Goal: Task Accomplishment & Management: Complete application form

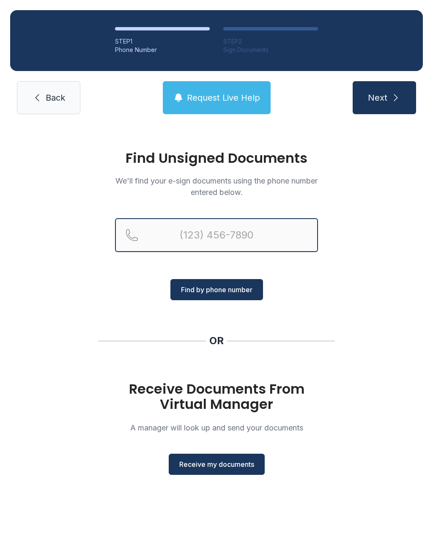
click at [206, 240] on input "Reservation phone number" at bounding box center [216, 235] width 203 height 34
type input "[PHONE_NUMBER]"
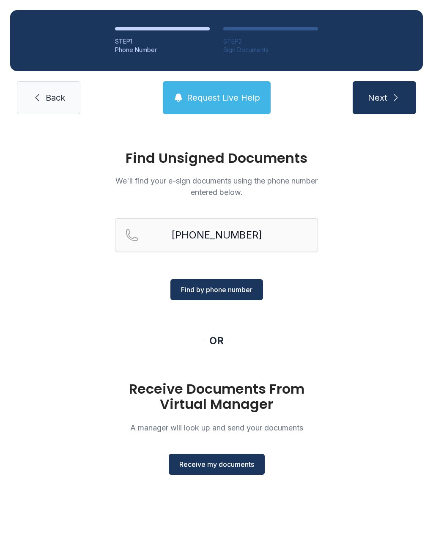
click at [224, 290] on span "Find by phone number" at bounding box center [216, 289] width 71 height 10
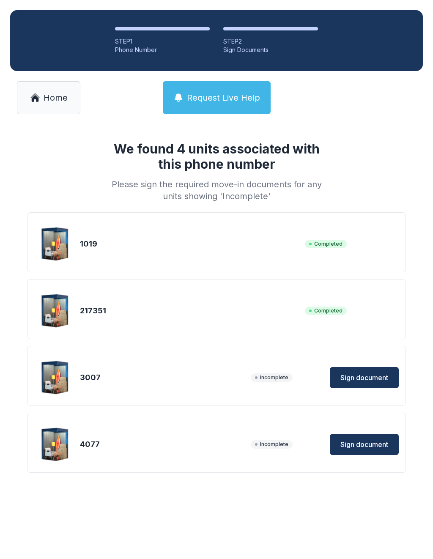
click at [219, 93] on span "Request Live Help" at bounding box center [223, 98] width 73 height 12
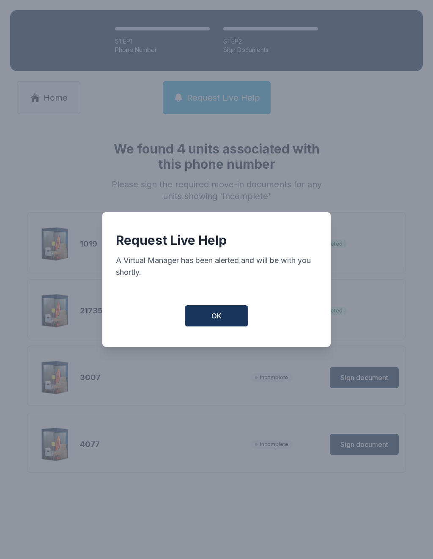
click at [222, 324] on button "OK" at bounding box center [216, 315] width 63 height 21
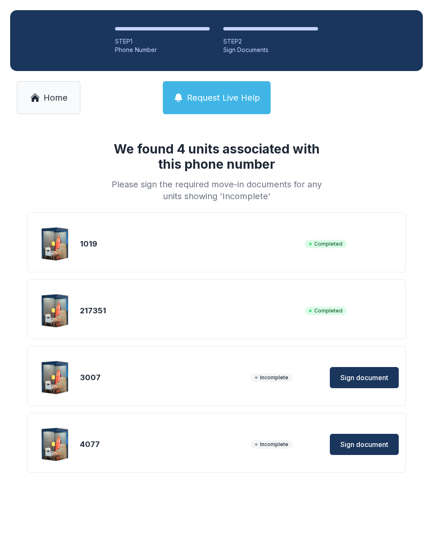
click at [247, 96] on span "Request Live Help" at bounding box center [223, 98] width 73 height 12
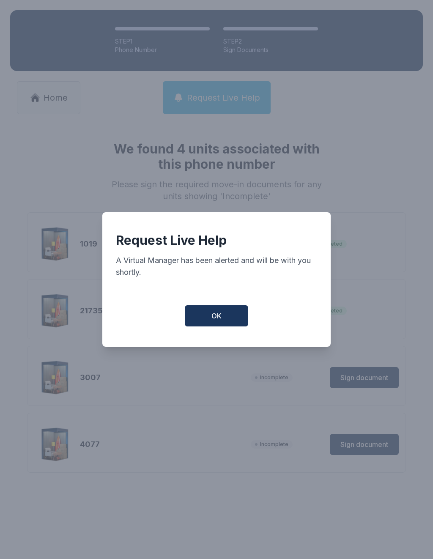
click at [229, 323] on button "OK" at bounding box center [216, 315] width 63 height 21
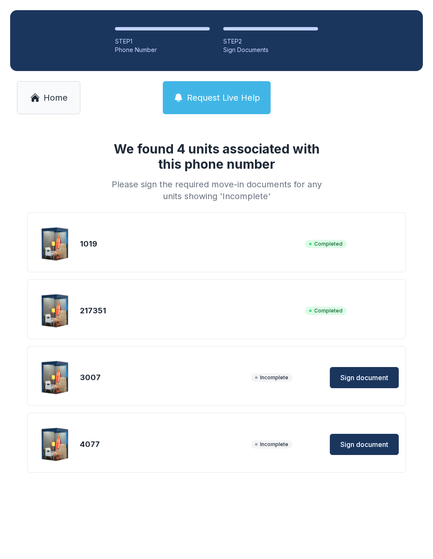
click at [55, 100] on span "Home" at bounding box center [56, 98] width 24 height 12
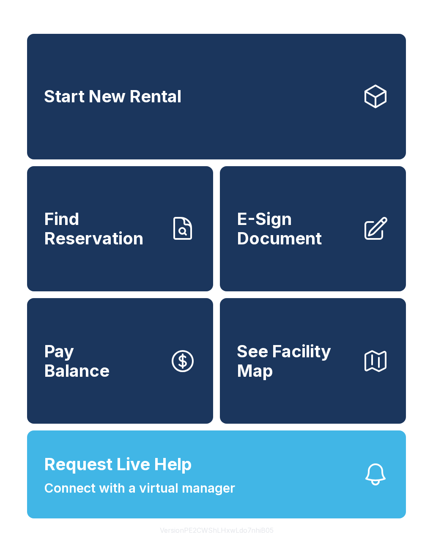
click at [101, 498] on span "Connect with a virtual manager" at bounding box center [139, 487] width 191 height 19
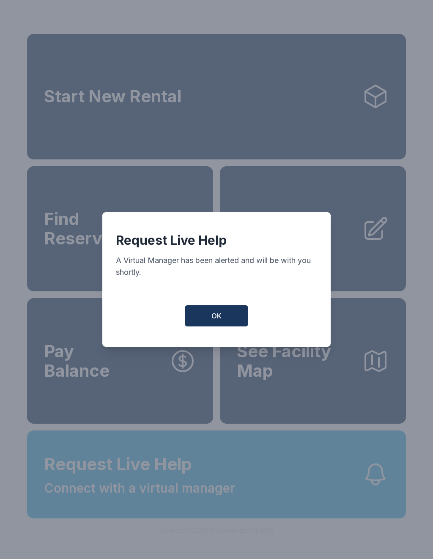
click at [205, 320] on button "OK" at bounding box center [216, 315] width 63 height 21
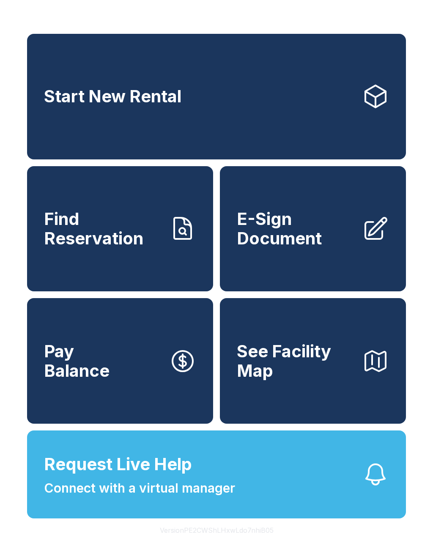
click at [280, 237] on span "E-Sign Document" at bounding box center [296, 228] width 118 height 38
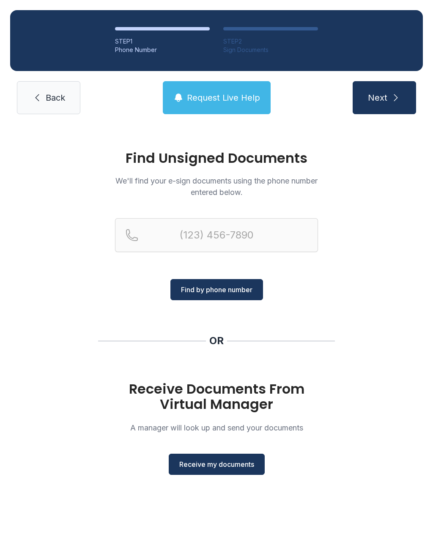
click at [42, 100] on icon at bounding box center [37, 98] width 10 height 10
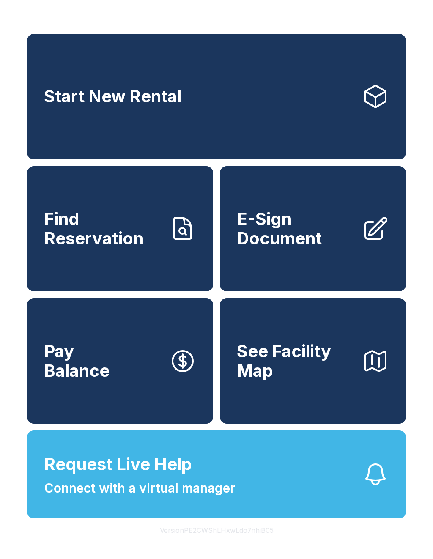
click at [316, 268] on link "E-Sign Document" at bounding box center [313, 229] width 186 height 126
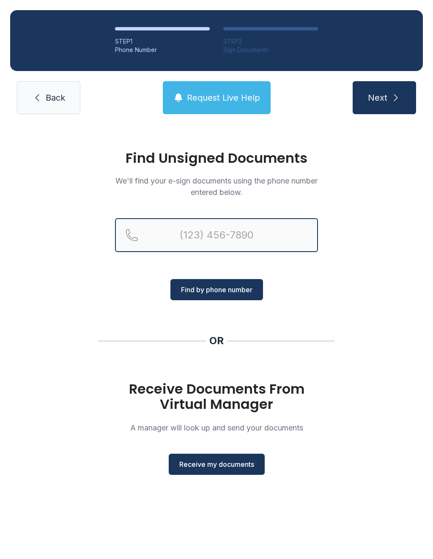
click at [252, 233] on input "Reservation phone number" at bounding box center [216, 235] width 203 height 34
type input "[PHONE_NUMBER]"
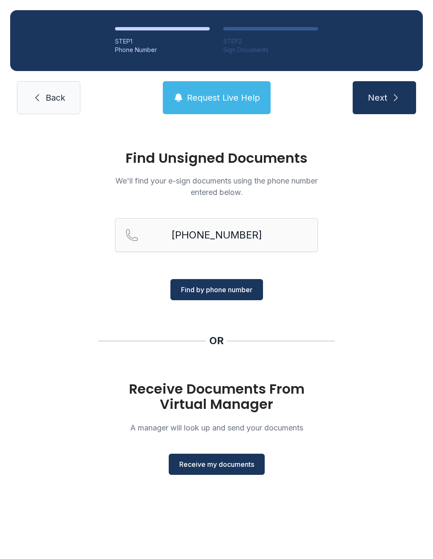
click at [235, 295] on button "Find by phone number" at bounding box center [216, 289] width 93 height 21
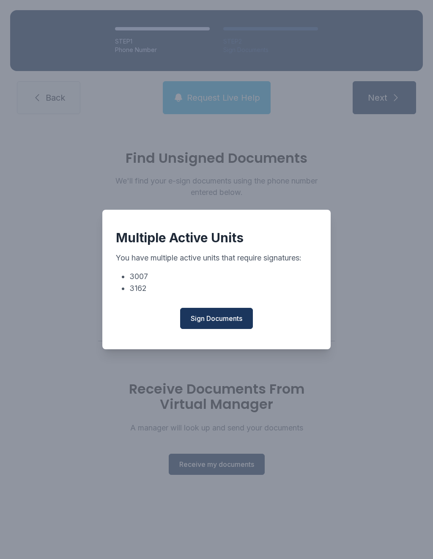
click at [228, 319] on span "Sign Documents" at bounding box center [217, 318] width 52 height 10
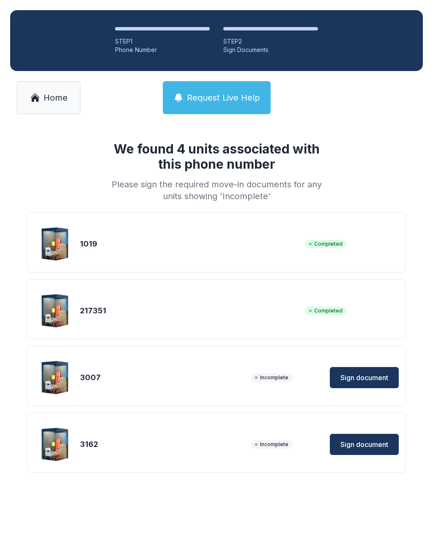
click at [366, 441] on span "Sign document" at bounding box center [364, 444] width 48 height 10
click at [164, 377] on div "3007" at bounding box center [163, 378] width 167 height 12
click at [360, 382] on span "Sign document" at bounding box center [364, 377] width 48 height 10
click at [43, 94] on link "Home" at bounding box center [48, 97] width 63 height 33
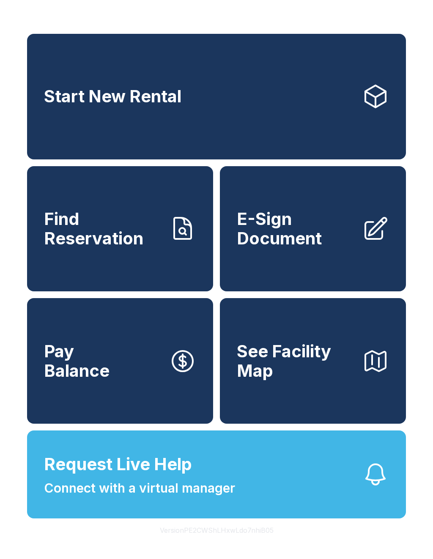
click at [309, 259] on link "E-Sign Document" at bounding box center [313, 229] width 186 height 126
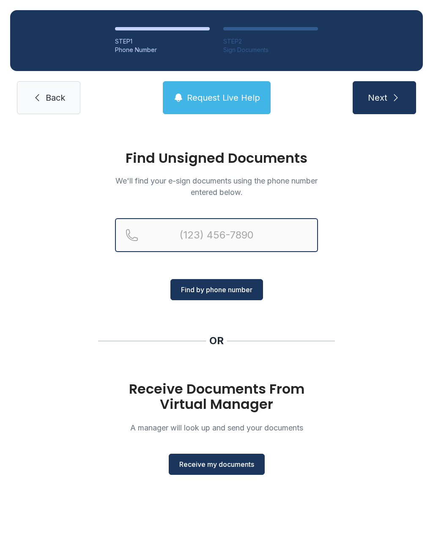
click at [239, 234] on input "Reservation phone number" at bounding box center [216, 235] width 203 height 34
type input "[PHONE_NUMBER]"
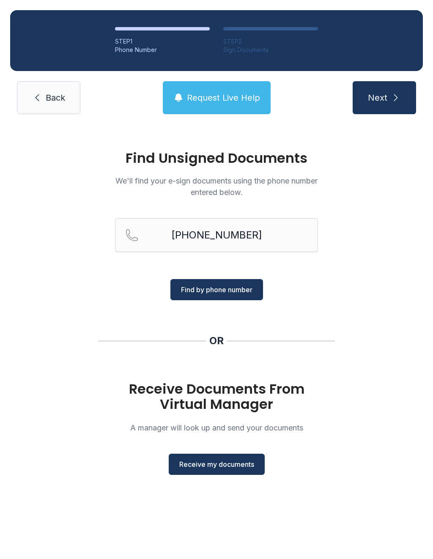
click at [219, 290] on span "Find by phone number" at bounding box center [216, 289] width 71 height 10
click at [227, 295] on button "Find by phone number" at bounding box center [216, 289] width 93 height 21
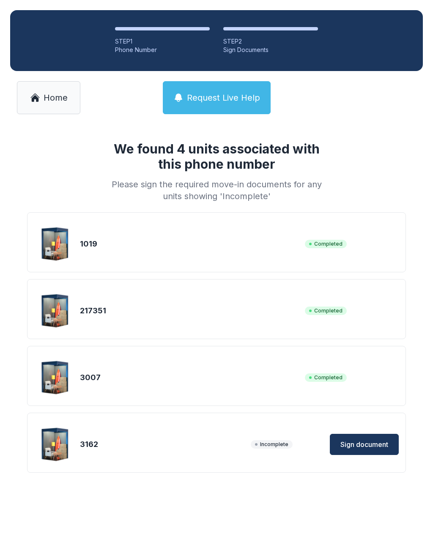
click at [369, 448] on span "Sign document" at bounding box center [364, 444] width 48 height 10
click at [51, 97] on span "Home" at bounding box center [56, 98] width 24 height 12
